Goal: Transaction & Acquisition: Obtain resource

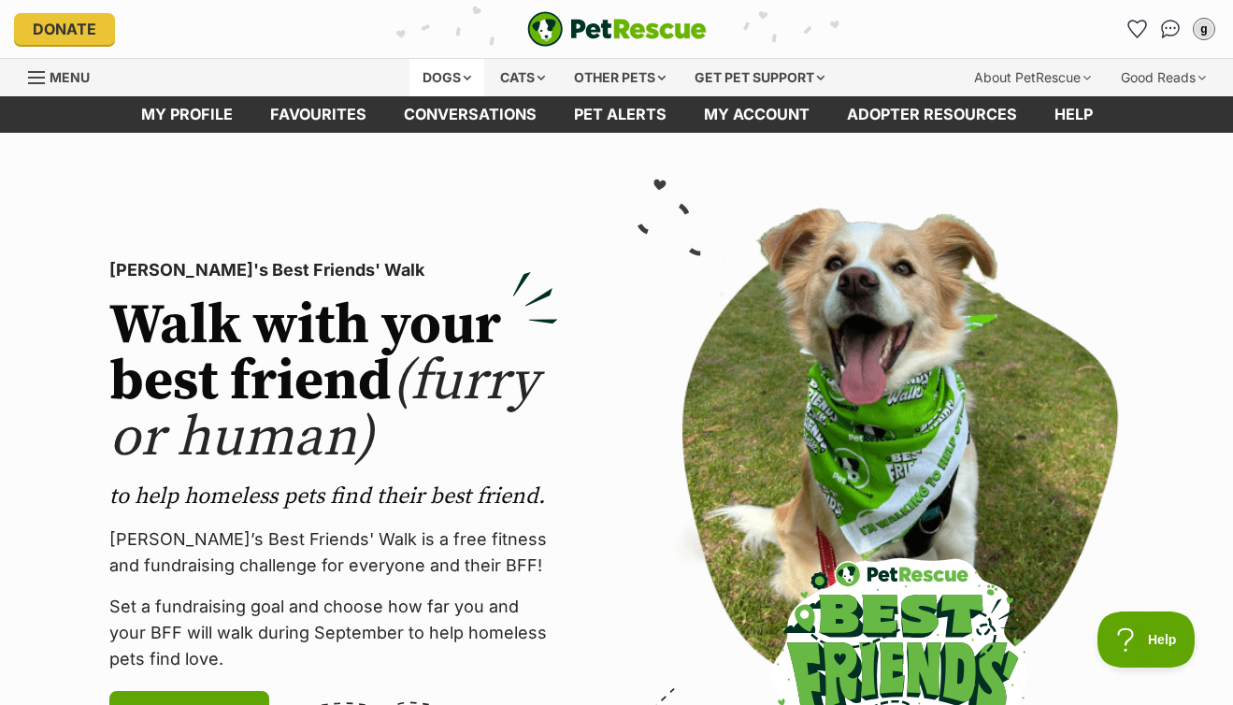
click at [430, 79] on div "Dogs" at bounding box center [446, 77] width 75 height 37
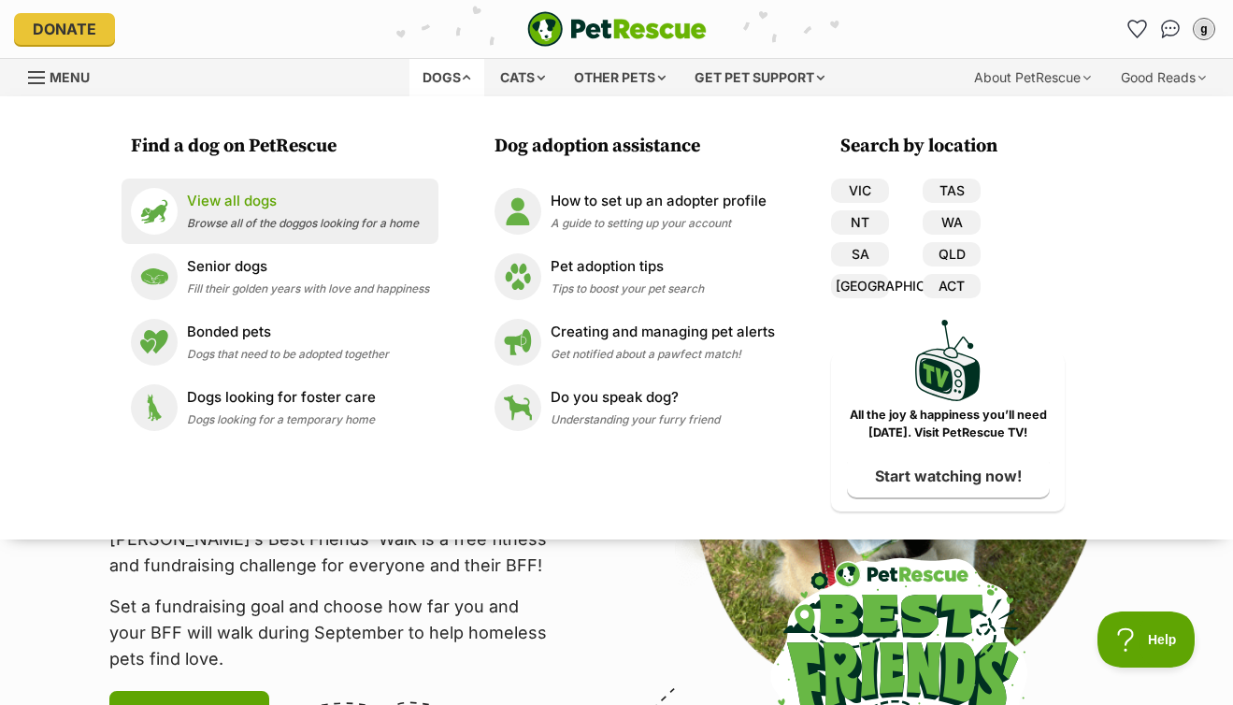
click at [277, 225] on span "Browse all of the doggos looking for a home" at bounding box center [303, 223] width 232 height 14
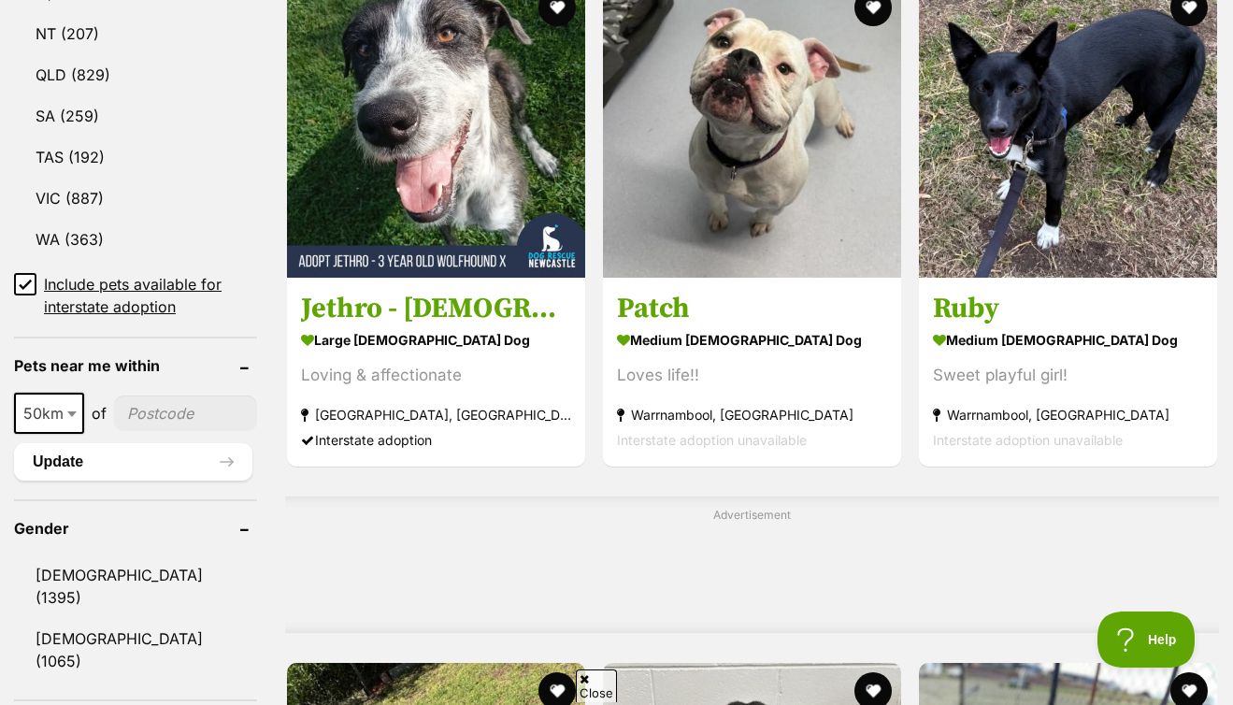
scroll to position [879, 0]
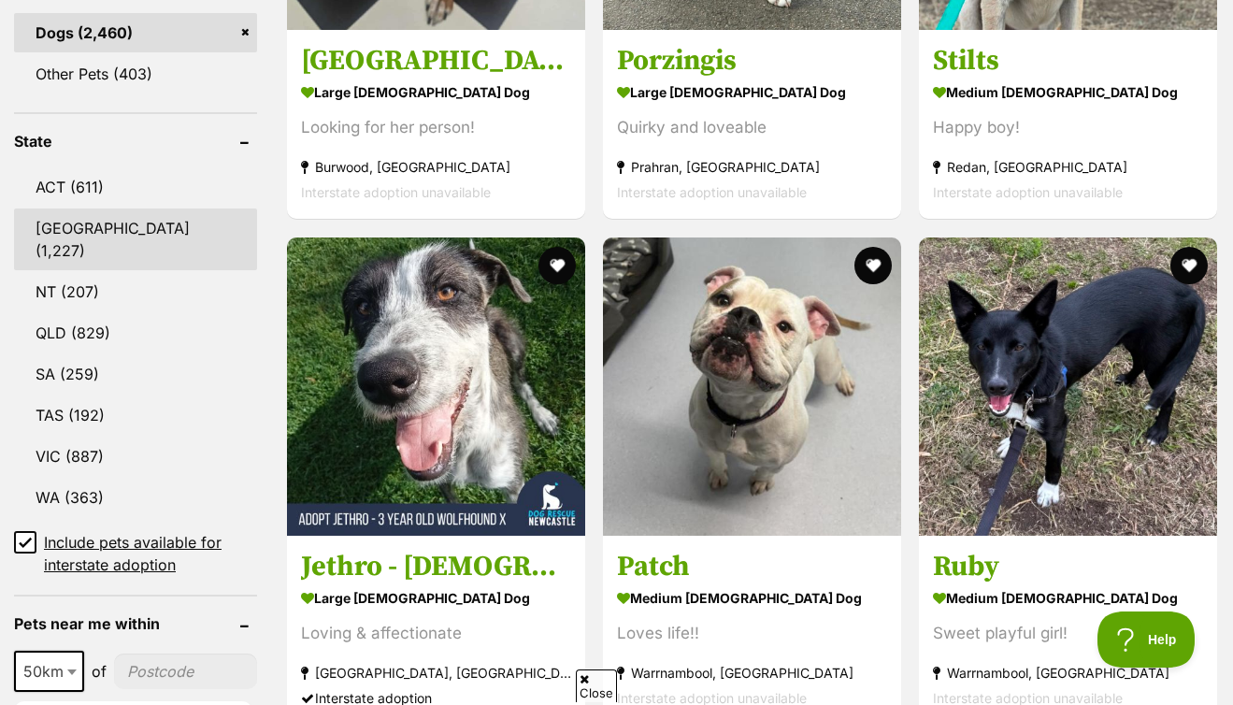
click at [93, 234] on link "[GEOGRAPHIC_DATA] (1,227)" at bounding box center [135, 239] width 243 height 62
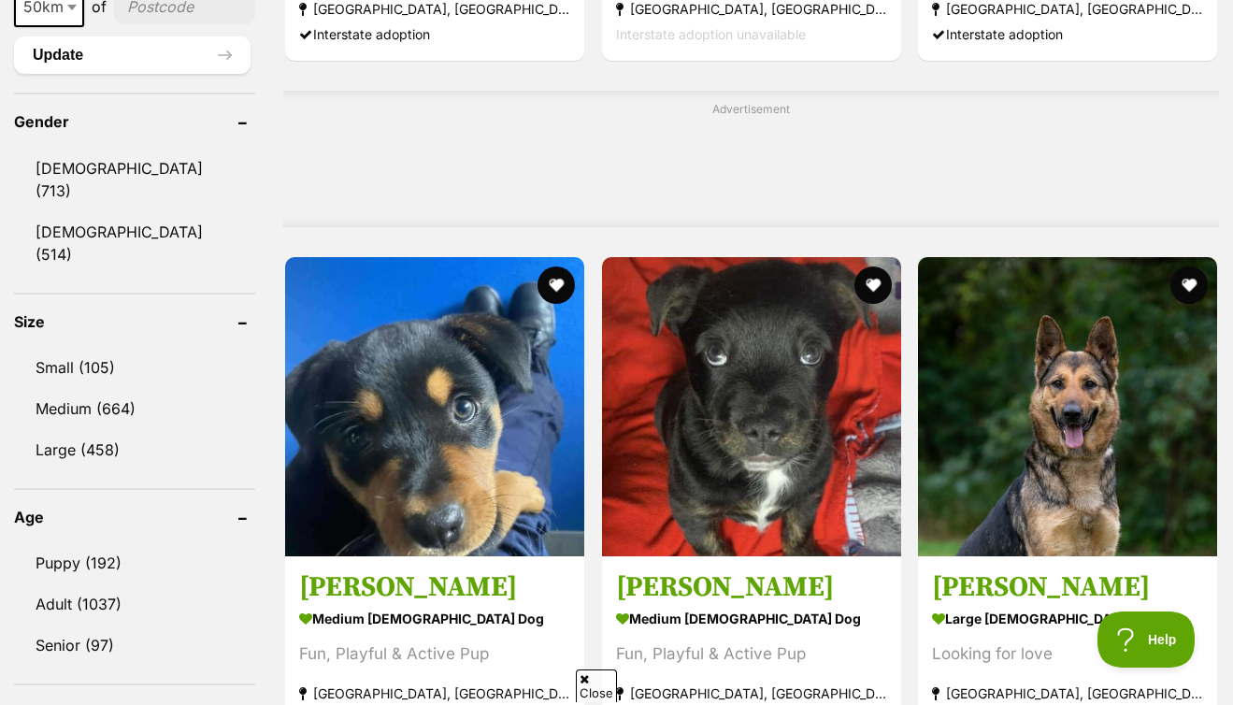
scroll to position [1544, 0]
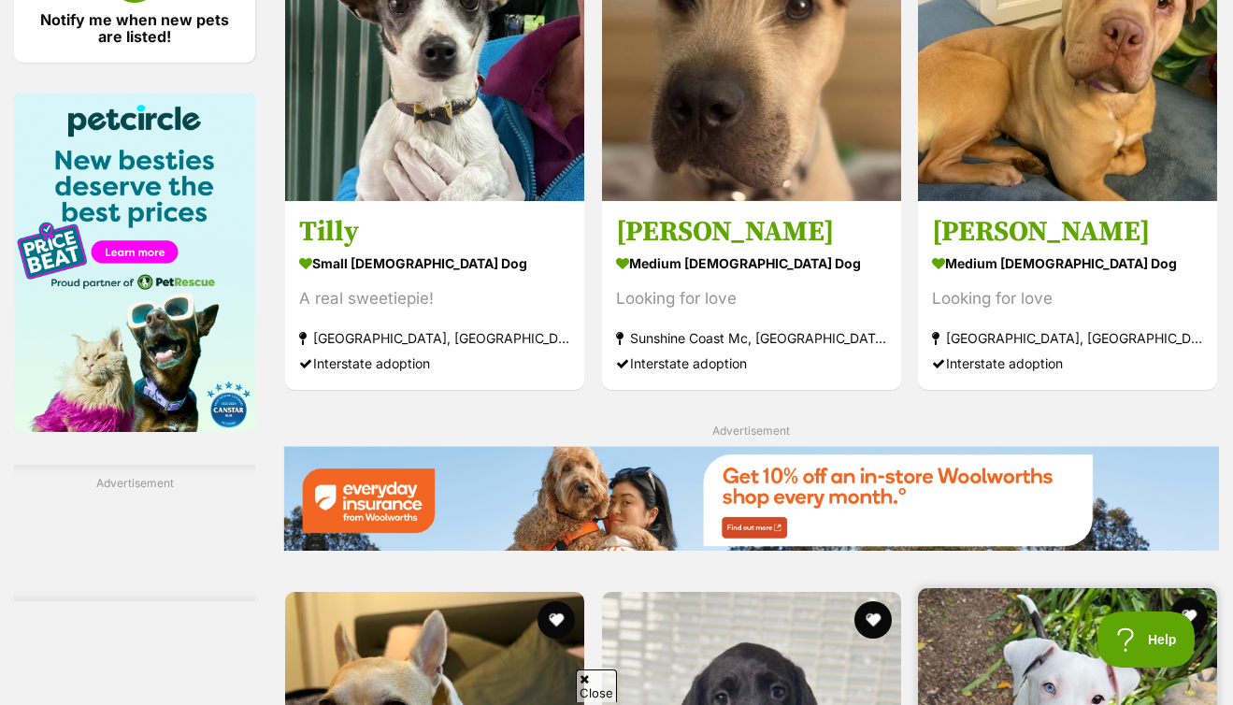
scroll to position [3235, 0]
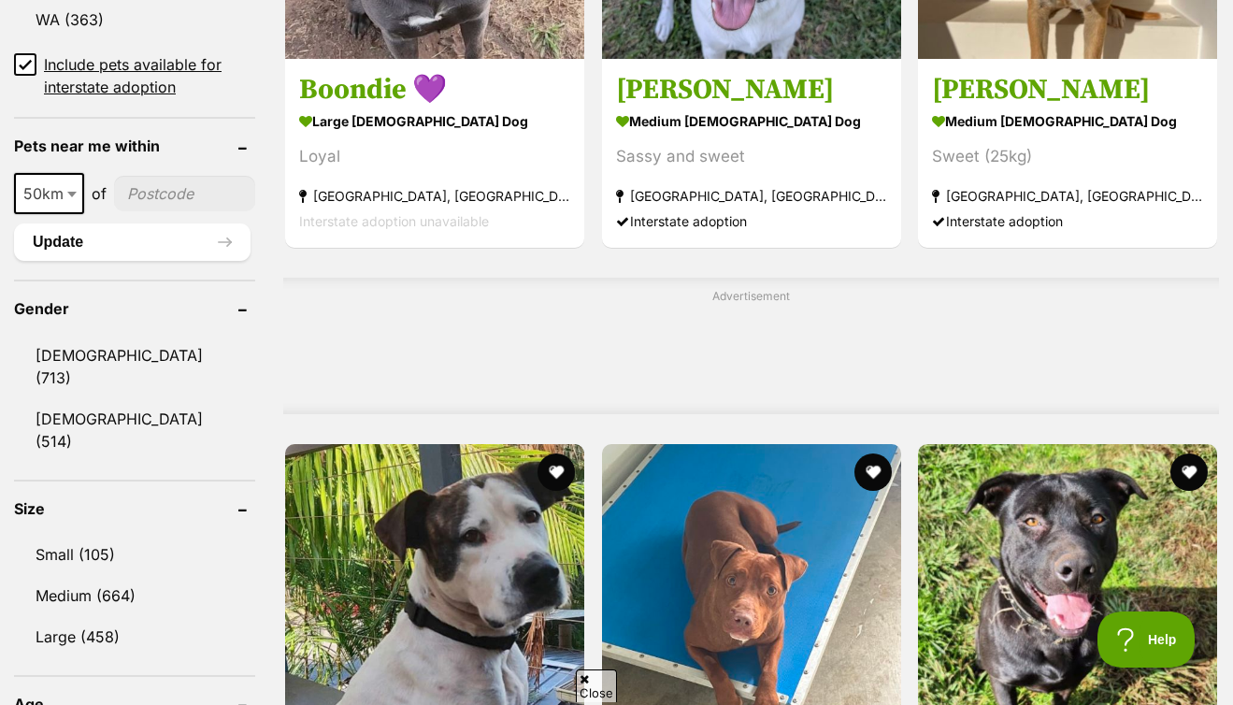
scroll to position [1517, 0]
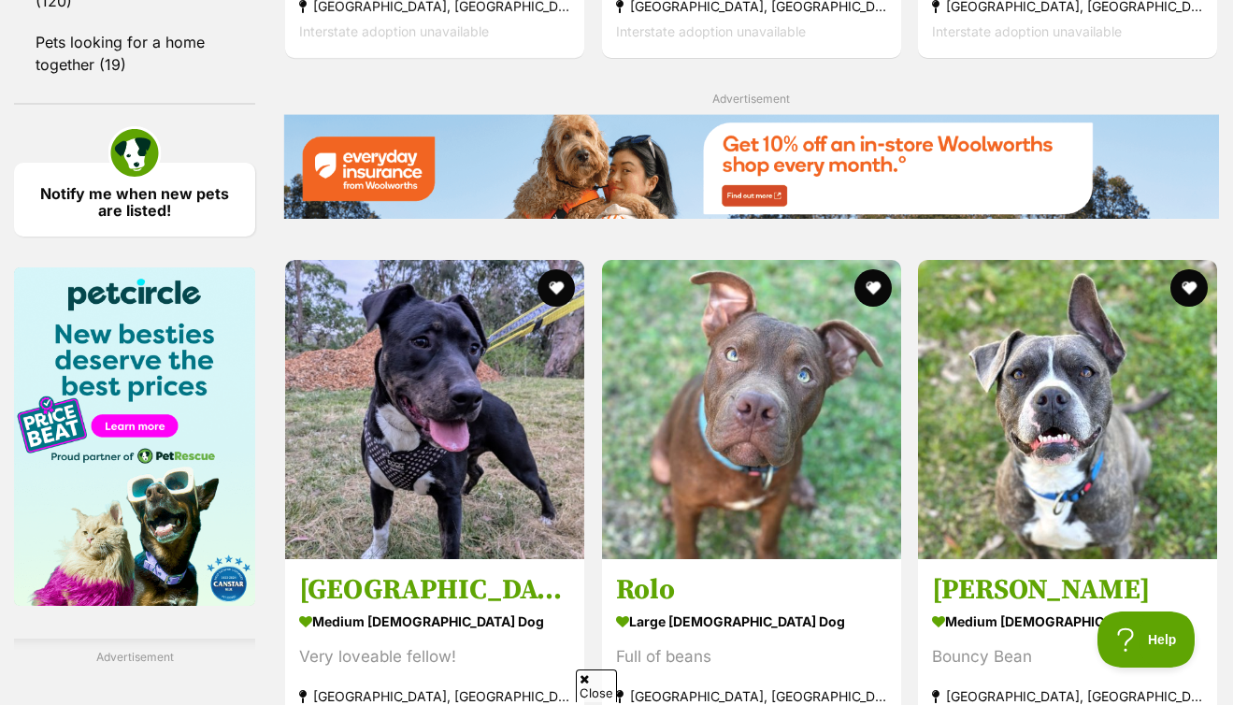
scroll to position [2889, 0]
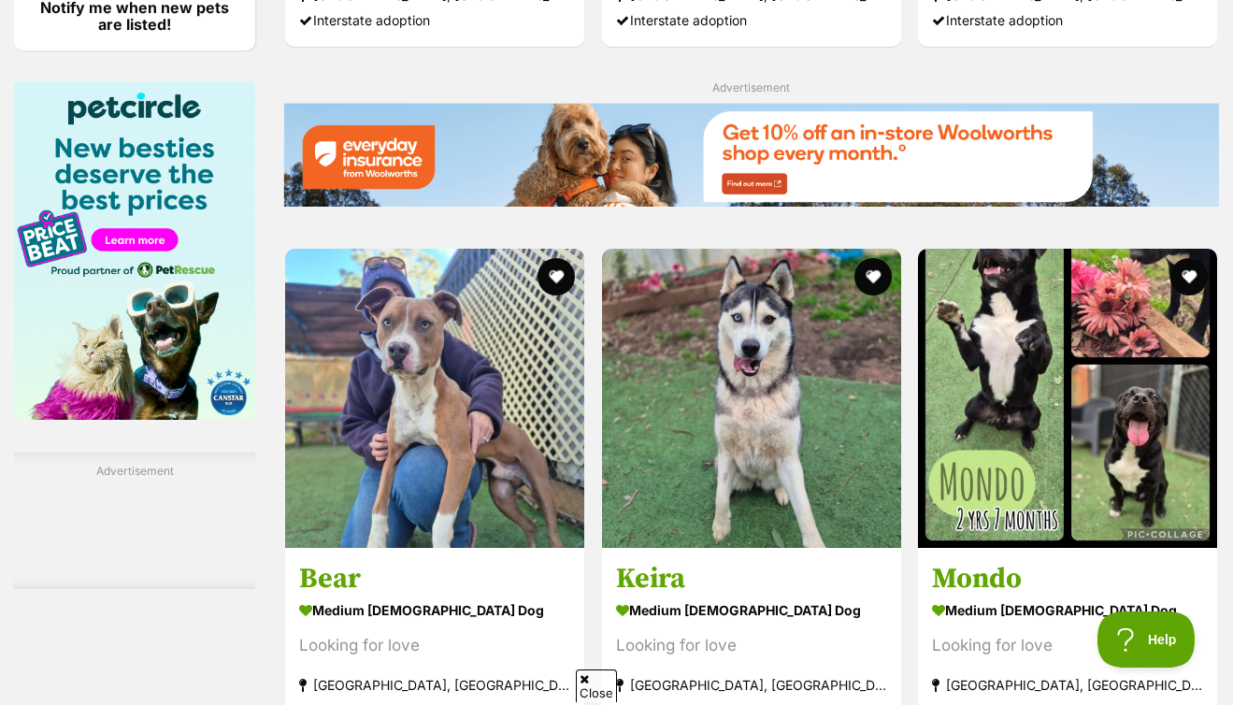
scroll to position [2782, 0]
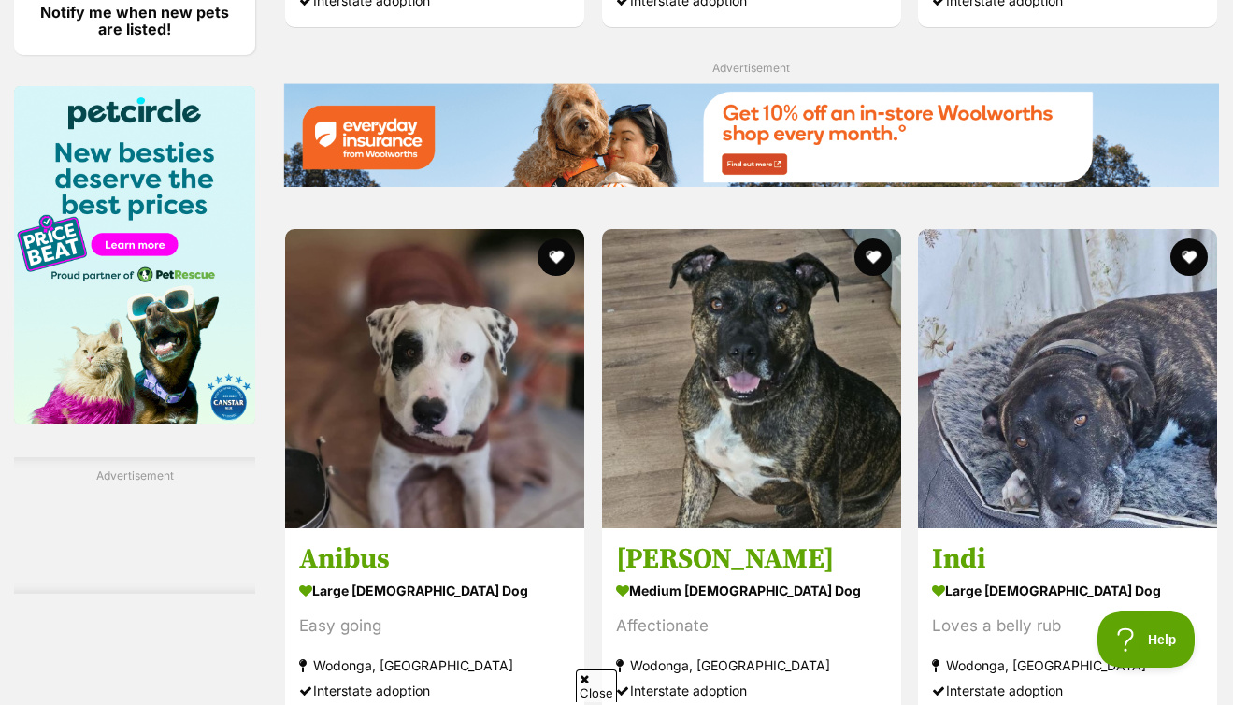
scroll to position [3050, 0]
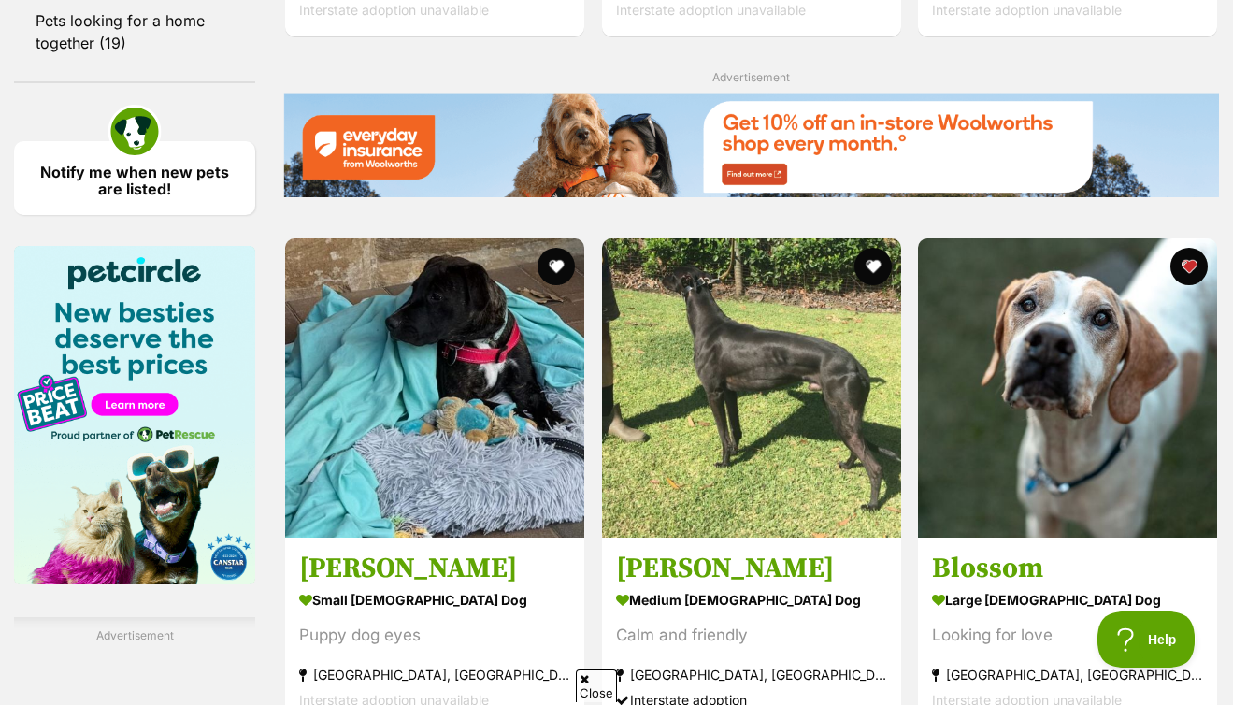
scroll to position [2987, 0]
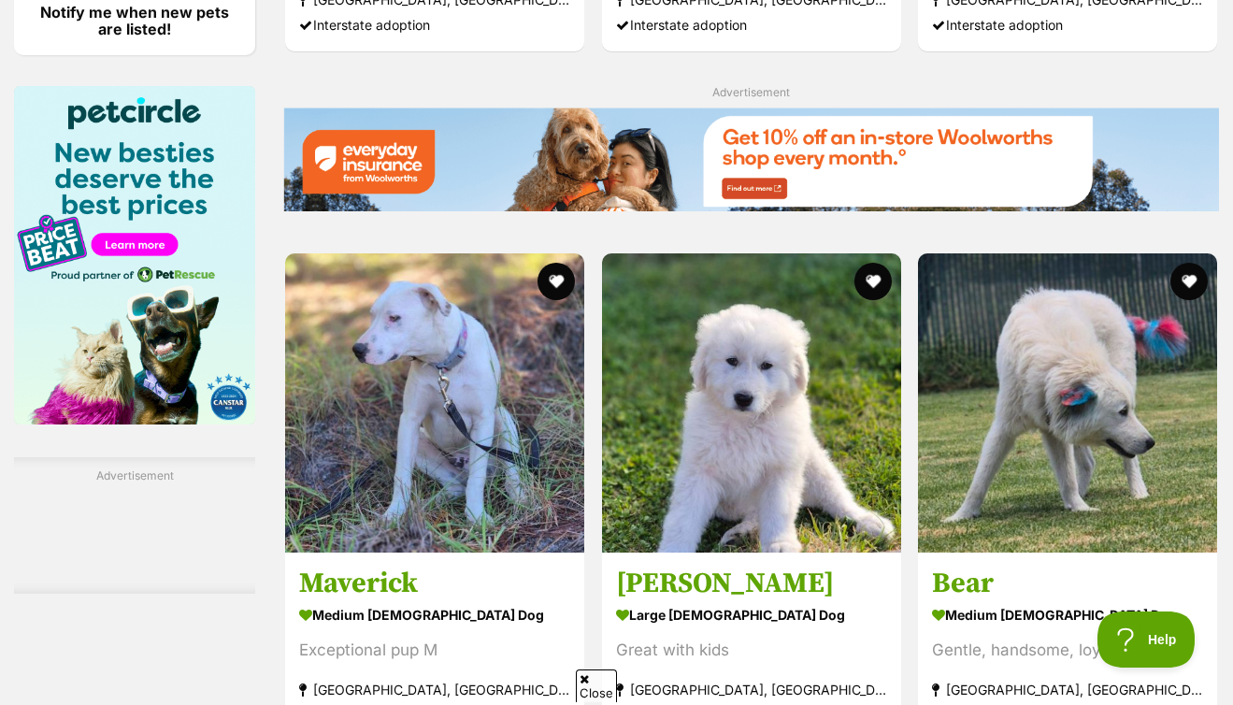
scroll to position [3160, 0]
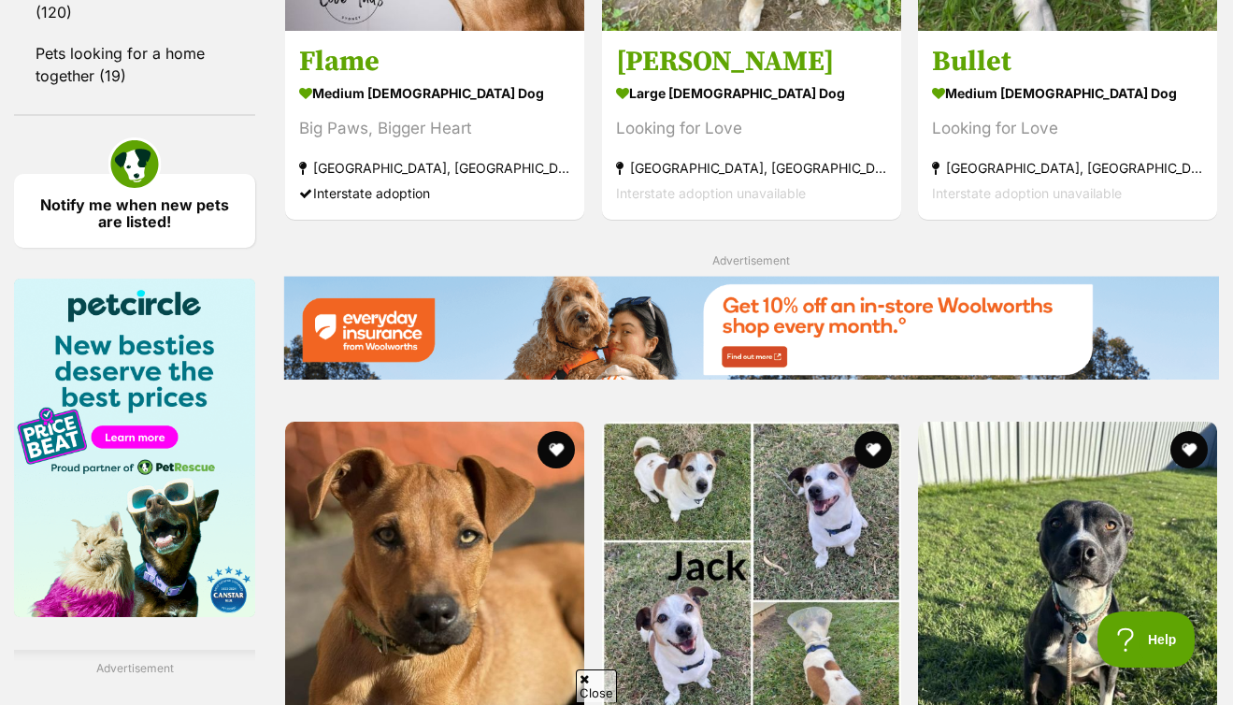
scroll to position [2788, 0]
